Goal: Transaction & Acquisition: Register for event/course

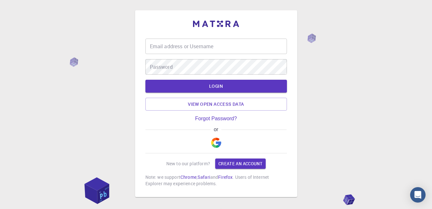
click at [216, 42] on input "Email address or Username" at bounding box center [215, 46] width 141 height 15
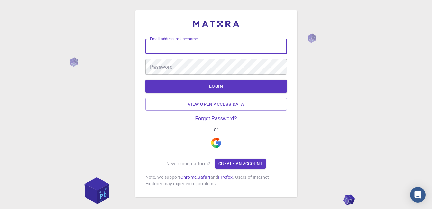
type input "[EMAIL_ADDRESS][DOMAIN_NAME]"
click at [222, 105] on link "View open access data" at bounding box center [215, 104] width 141 height 13
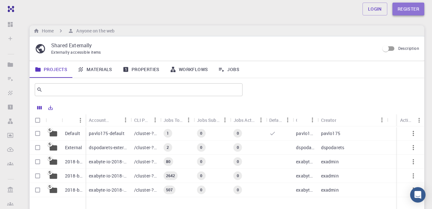
click at [405, 14] on link "Register" at bounding box center [408, 9] width 32 height 13
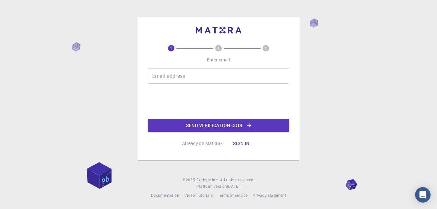
click at [269, 77] on input "Email address" at bounding box center [218, 75] width 141 height 15
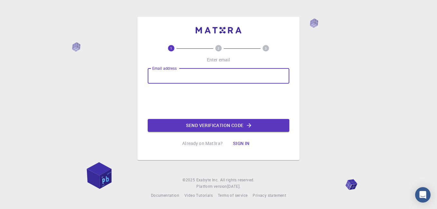
type input "[EMAIL_ADDRESS][DOMAIN_NAME]"
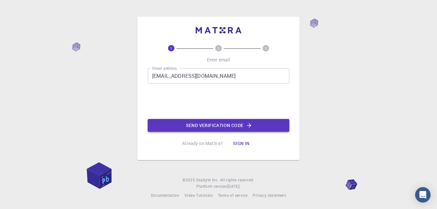
click at [190, 127] on button "Send verification code" at bounding box center [218, 125] width 141 height 13
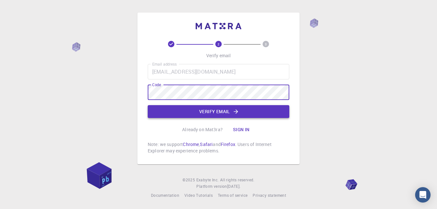
click at [204, 112] on button "Verify email" at bounding box center [218, 111] width 141 height 13
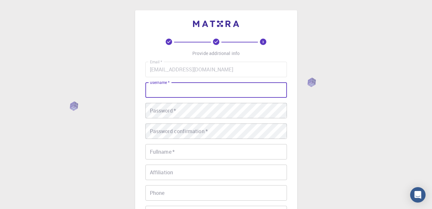
click at [196, 91] on input "username   *" at bounding box center [215, 89] width 141 height 15
type input "camushome"
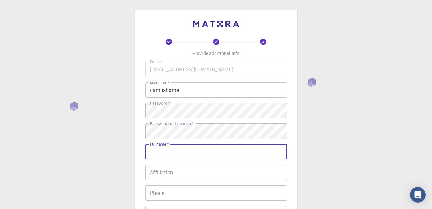
click at [170, 157] on input "Fullname   *" at bounding box center [215, 151] width 141 height 15
type input "[PERSON_NAME]"
type input "[PHONE_NUMBER]"
click at [193, 167] on input "Affiliation" at bounding box center [215, 172] width 141 height 15
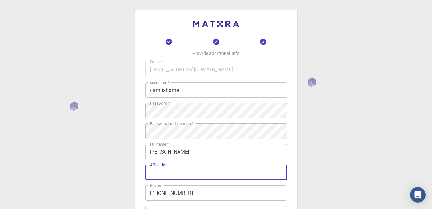
click at [193, 167] on input "Affiliation" at bounding box center [215, 172] width 141 height 15
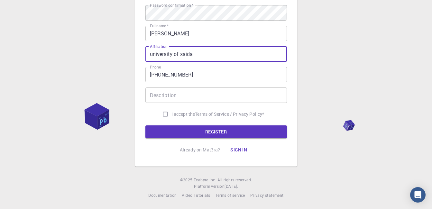
type input "university of saida"
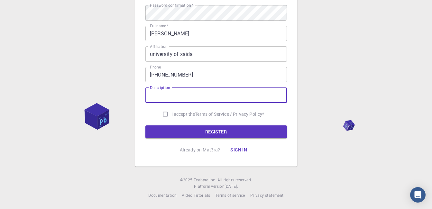
click at [220, 95] on input "Description" at bounding box center [215, 94] width 141 height 15
click at [167, 114] on input "I accept the Terms of Service / Privacy Policy *" at bounding box center [165, 114] width 12 height 12
checkbox input "true"
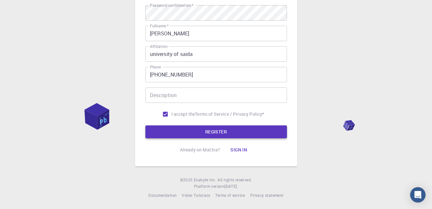
click at [184, 130] on button "REGISTER" at bounding box center [215, 131] width 141 height 13
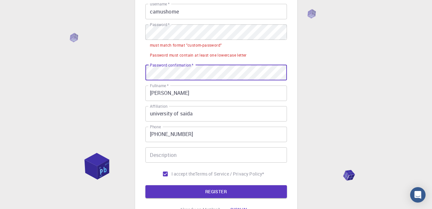
scroll to position [53, 0]
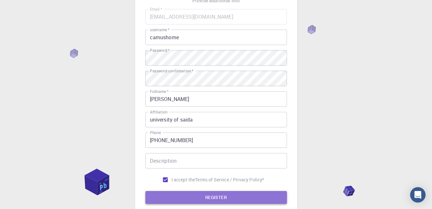
click at [241, 200] on button "REGISTER" at bounding box center [215, 197] width 141 height 13
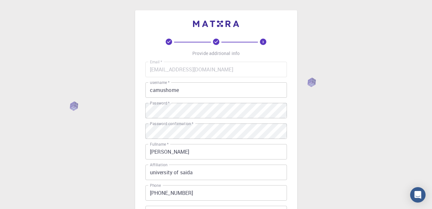
scroll to position [118, 0]
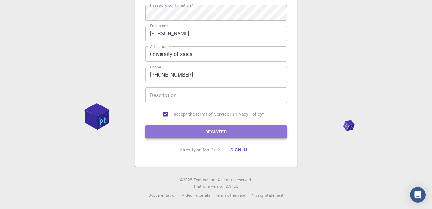
click at [184, 131] on button "REGISTER" at bounding box center [215, 131] width 141 height 13
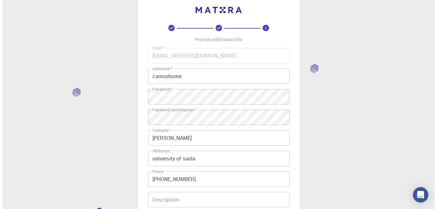
scroll to position [0, 0]
